Goal: Find specific page/section: Find specific page/section

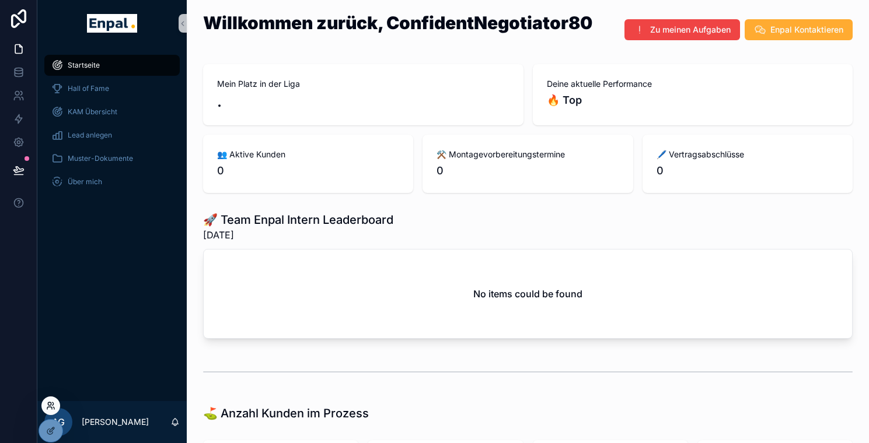
click at [48, 406] on icon at bounding box center [50, 405] width 9 height 9
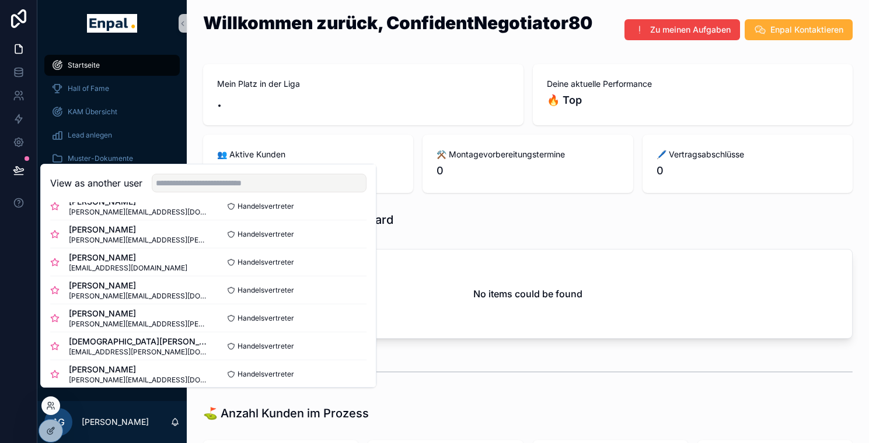
scroll to position [226, 0]
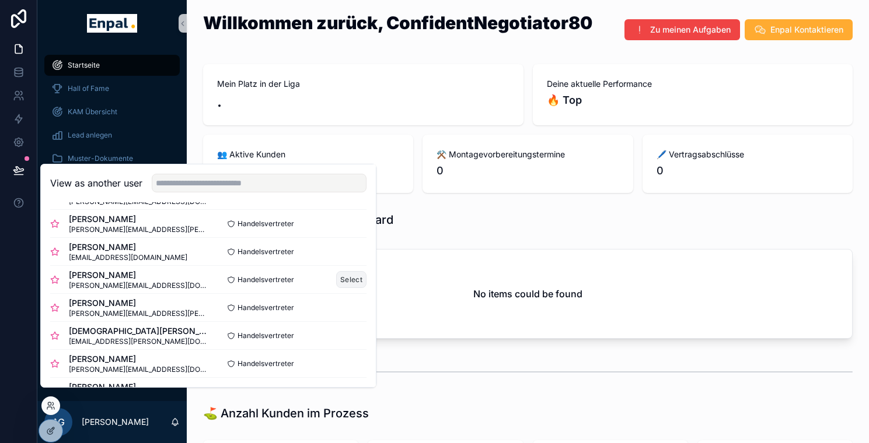
click at [348, 288] on button "Select" at bounding box center [351, 279] width 30 height 17
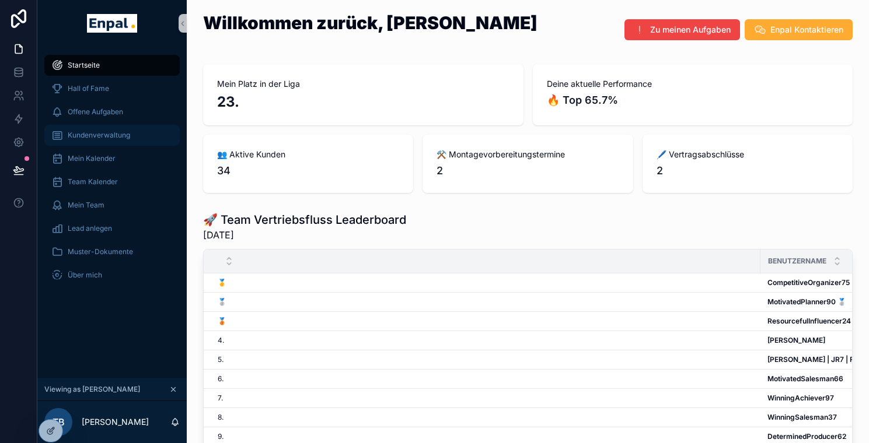
click at [108, 135] on span "Kundenverwaltung" at bounding box center [99, 135] width 62 height 9
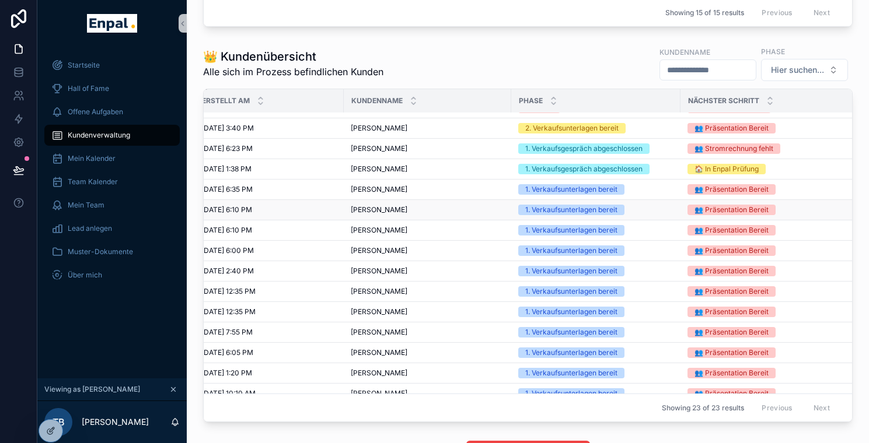
scroll to position [76, 0]
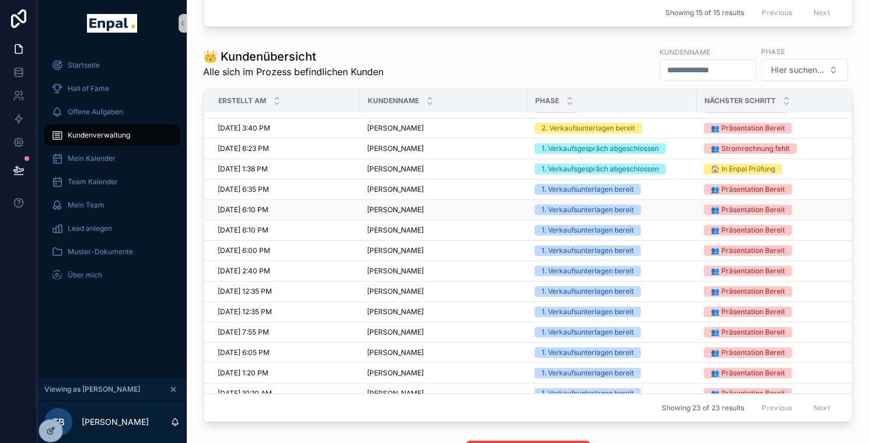
click at [415, 215] on span "[PERSON_NAME]" at bounding box center [395, 209] width 57 height 9
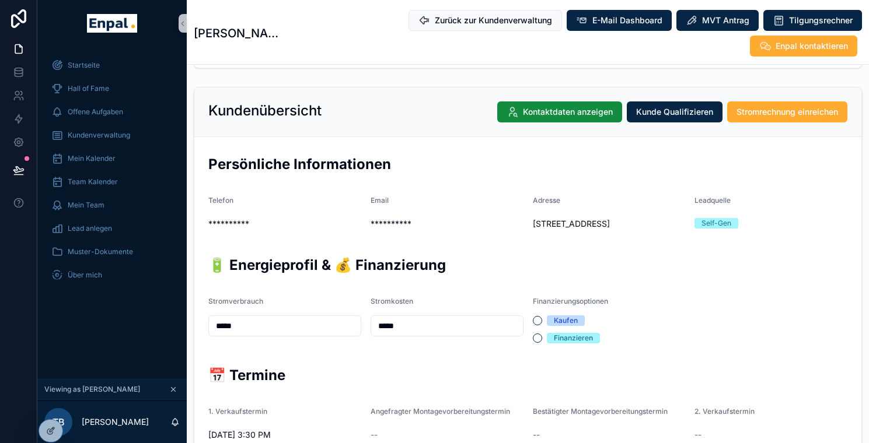
scroll to position [208, 0]
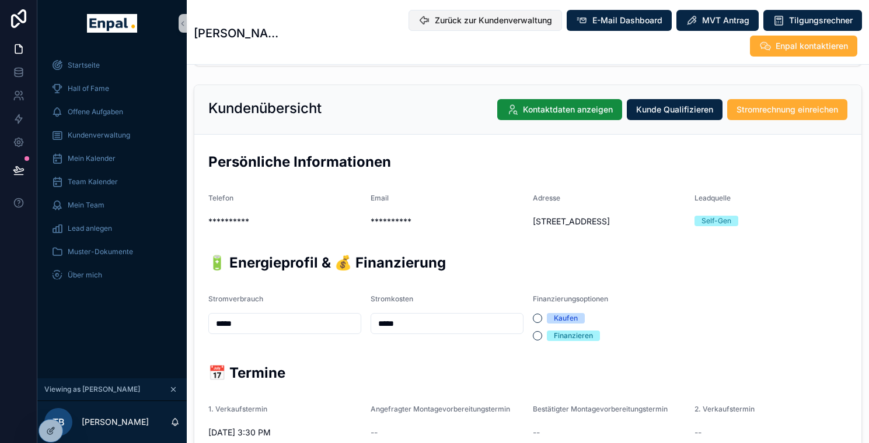
click at [435, 21] on span "Zurück zur Kundenverwaltung" at bounding box center [493, 21] width 117 height 12
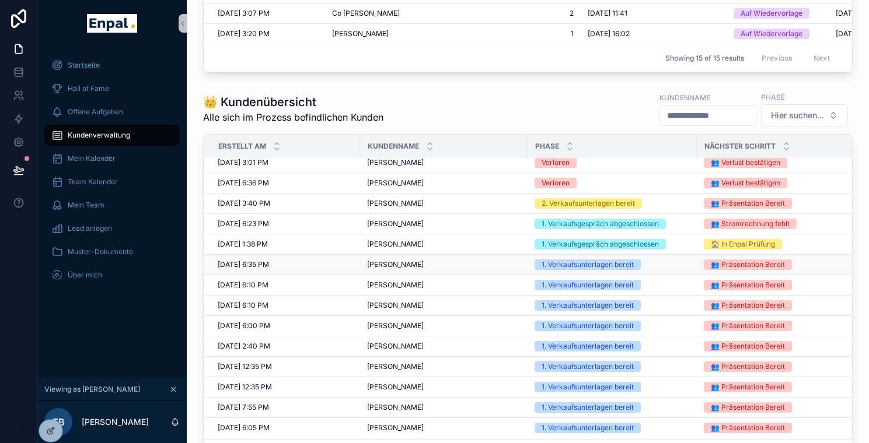
scroll to position [57, 0]
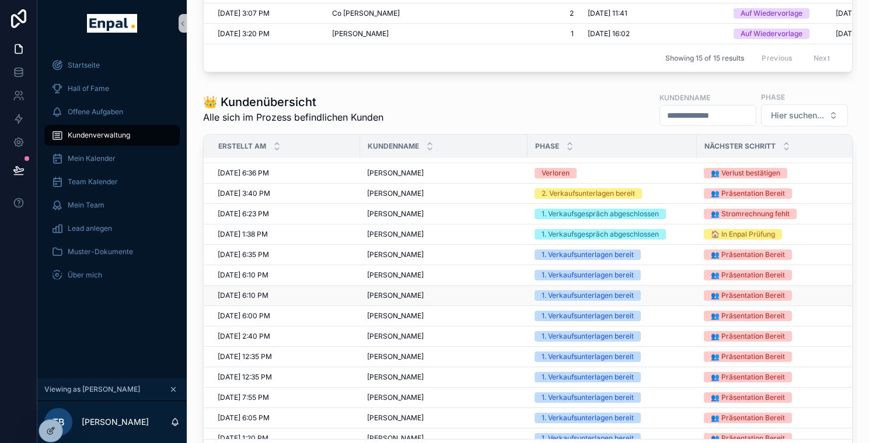
click at [421, 298] on div "[PERSON_NAME] [PERSON_NAME]" at bounding box center [443, 295] width 153 height 9
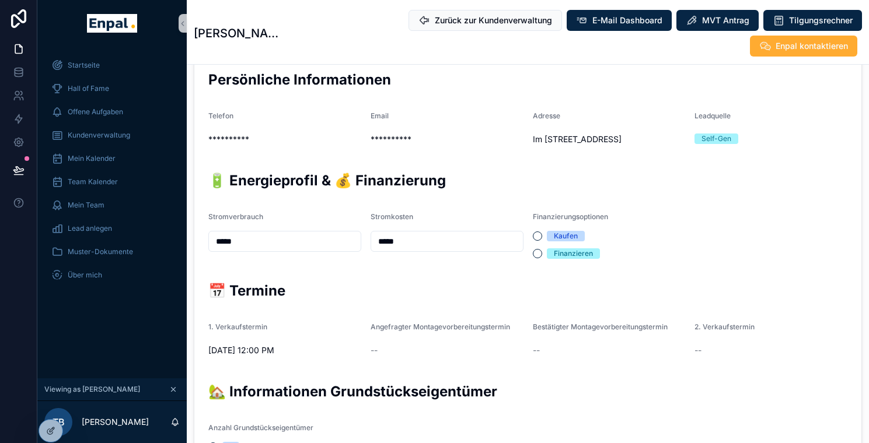
scroll to position [271, 0]
